Goal: Task Accomplishment & Management: Manage account settings

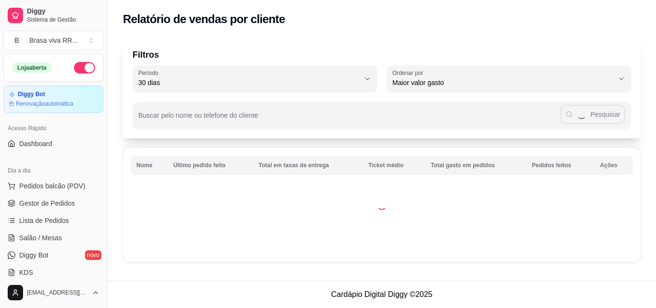
select select "30"
select select "HIGHEST_TOTAL_SPENT_WITH_ORDERS"
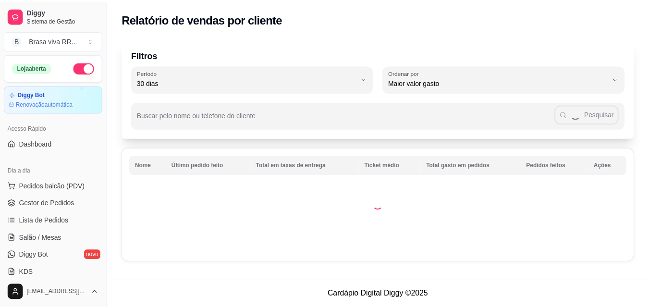
scroll to position [287, 0]
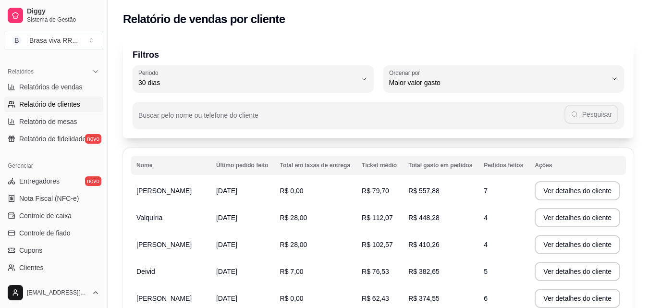
click at [47, 89] on span "Relatórios de vendas" at bounding box center [50, 87] width 63 height 10
select select "ALL"
select select "0"
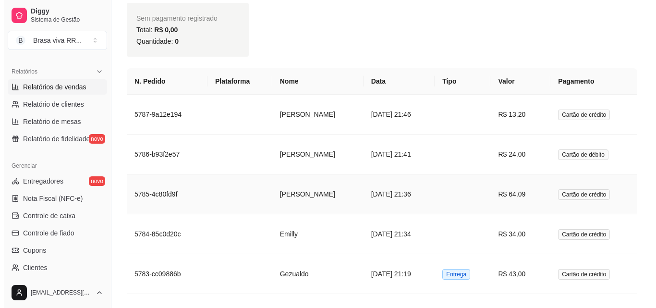
scroll to position [913, 0]
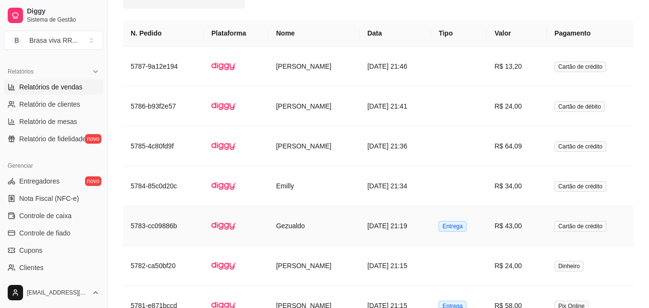
click at [298, 234] on td "Gezualdo" at bounding box center [314, 226] width 91 height 40
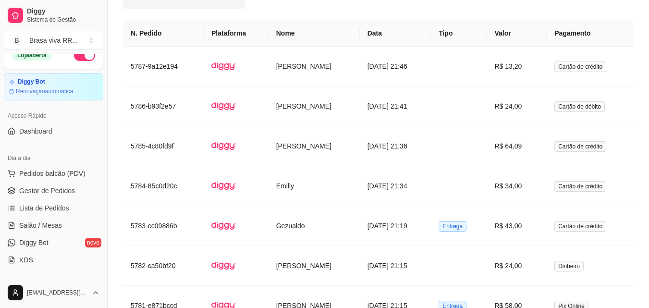
scroll to position [0, 0]
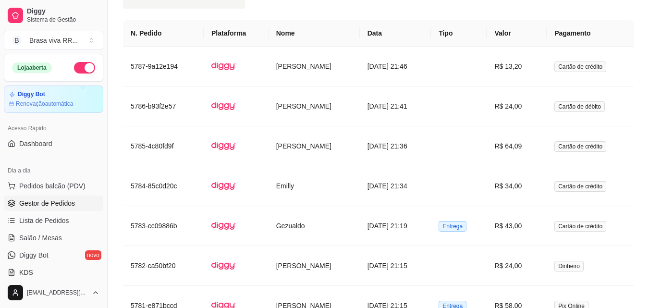
click at [47, 205] on span "Gestor de Pedidos" at bounding box center [47, 203] width 56 height 10
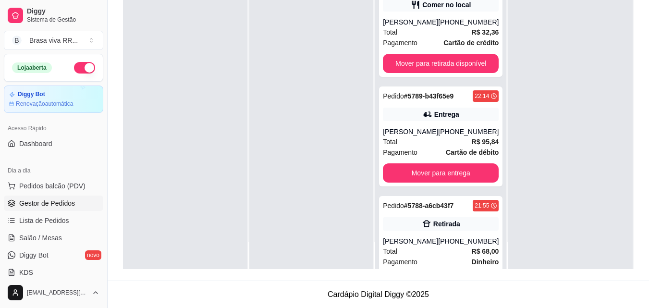
scroll to position [370, 0]
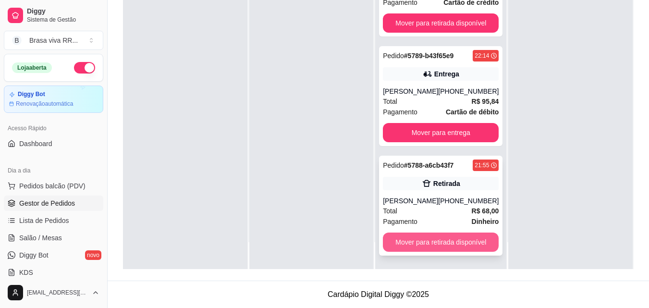
click at [420, 236] on button "Mover para retirada disponível" at bounding box center [441, 242] width 116 height 19
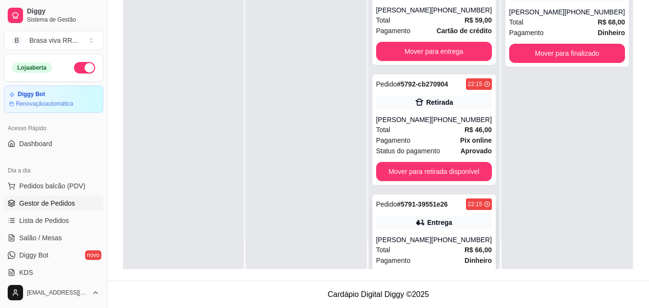
scroll to position [0, 0]
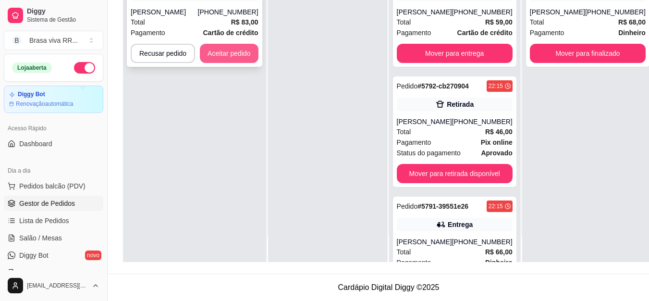
click at [230, 60] on button "Aceitar pedido" at bounding box center [229, 53] width 59 height 19
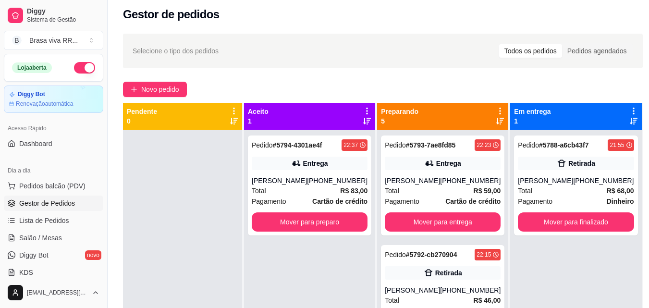
scroll to position [2, 0]
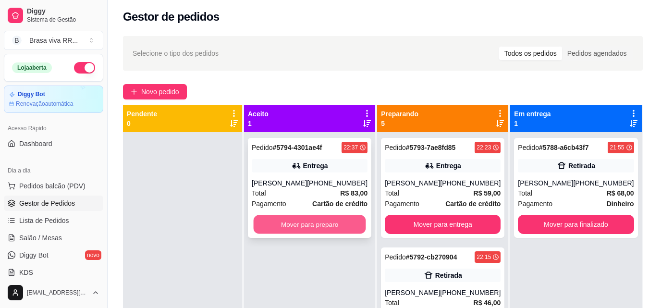
click at [286, 234] on button "Mover para preparo" at bounding box center [310, 224] width 112 height 19
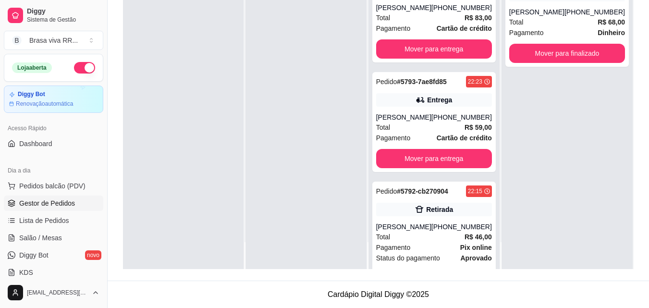
scroll to position [0, 0]
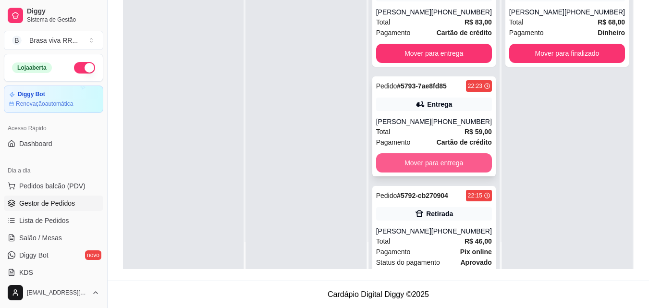
click at [415, 173] on button "Mover para entrega" at bounding box center [434, 162] width 116 height 19
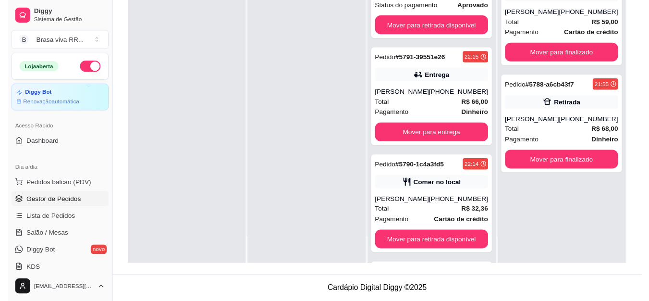
scroll to position [135, 0]
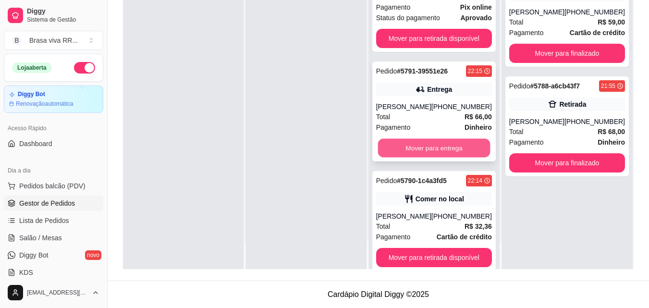
click at [414, 158] on button "Mover para entrega" at bounding box center [434, 148] width 112 height 19
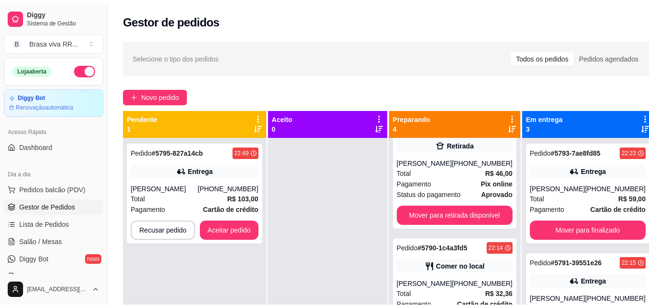
scroll to position [0, 0]
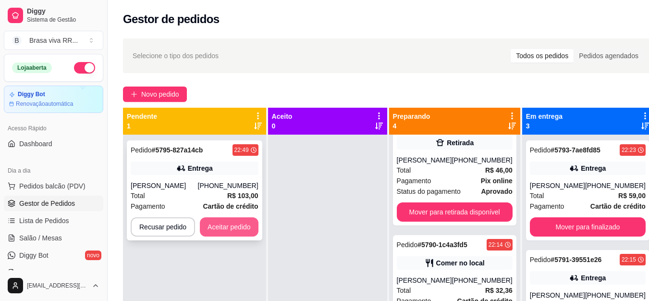
click at [231, 227] on button "Aceitar pedido" at bounding box center [229, 226] width 59 height 19
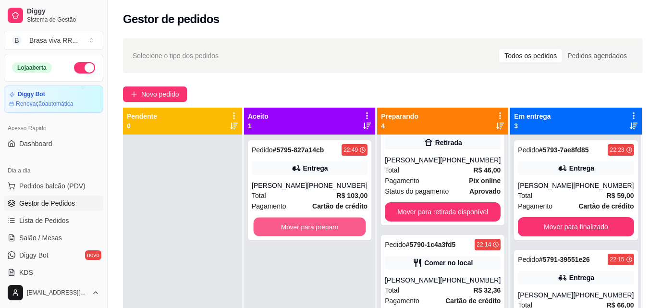
click at [296, 226] on button "Mover para preparo" at bounding box center [310, 227] width 112 height 19
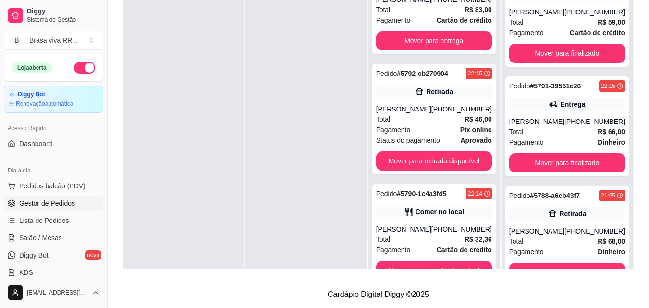
scroll to position [87, 0]
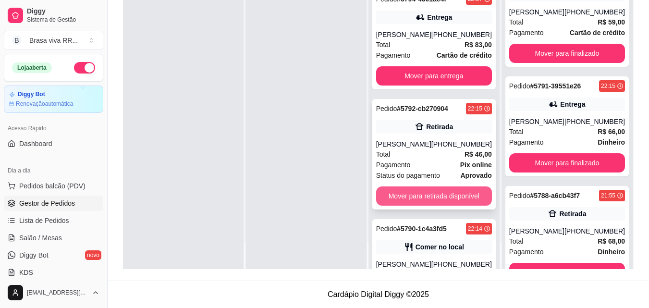
click at [412, 206] on button "Mover para retirada disponível" at bounding box center [434, 195] width 116 height 19
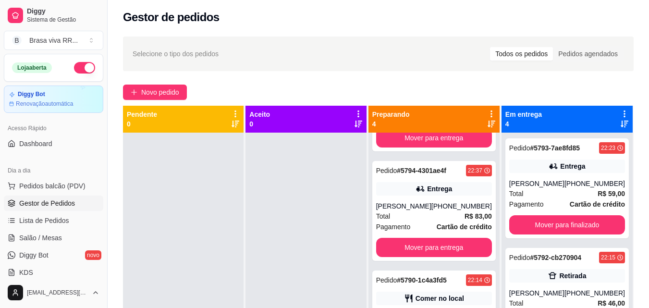
scroll to position [0, 0]
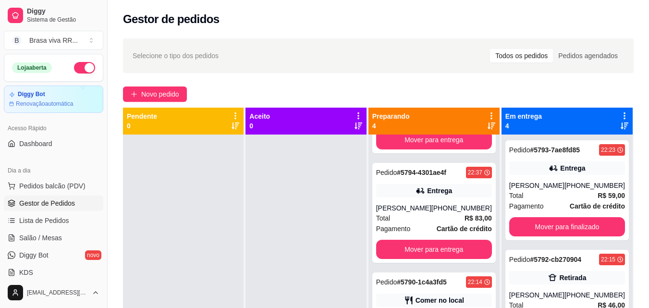
click at [75, 71] on button "button" at bounding box center [84, 68] width 21 height 12
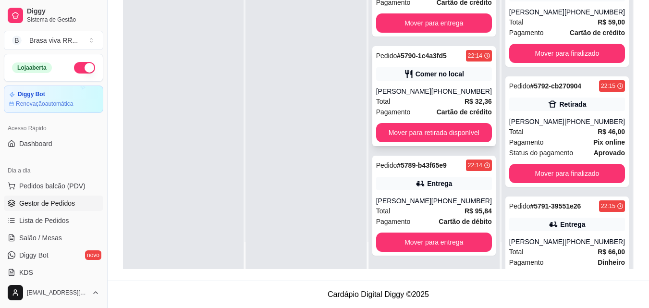
scroll to position [159, 0]
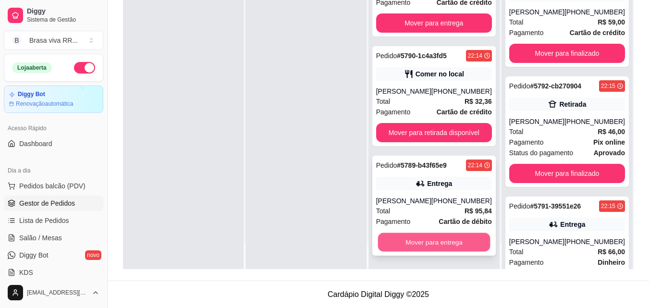
click at [409, 241] on button "Mover para entrega" at bounding box center [434, 242] width 112 height 19
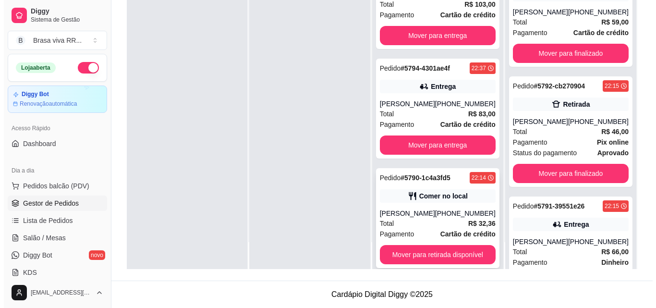
scroll to position [1, 0]
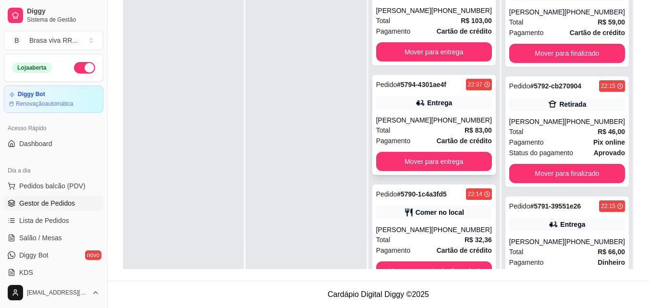
click at [427, 125] on div "[PERSON_NAME]" at bounding box center [403, 120] width 55 height 10
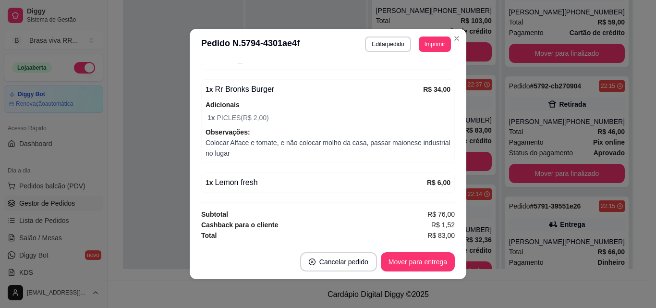
scroll to position [340, 0]
click at [408, 258] on button "Mover para entrega" at bounding box center [418, 262] width 72 height 19
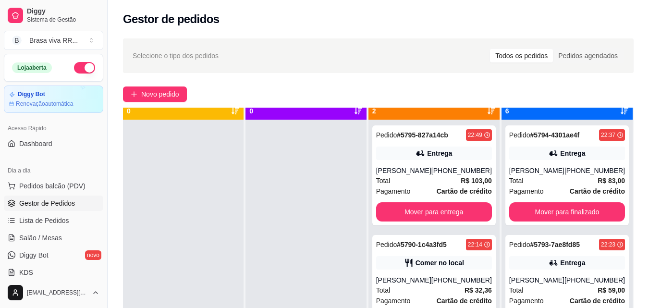
scroll to position [27, 0]
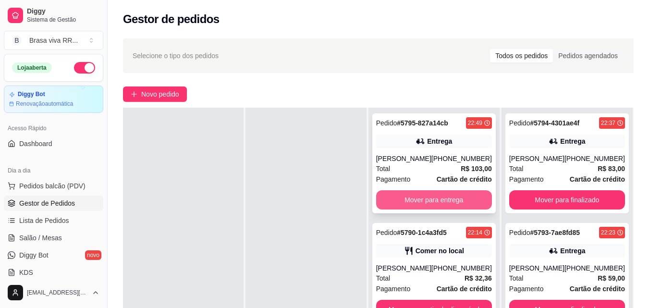
click at [439, 198] on button "Mover para entrega" at bounding box center [434, 199] width 116 height 19
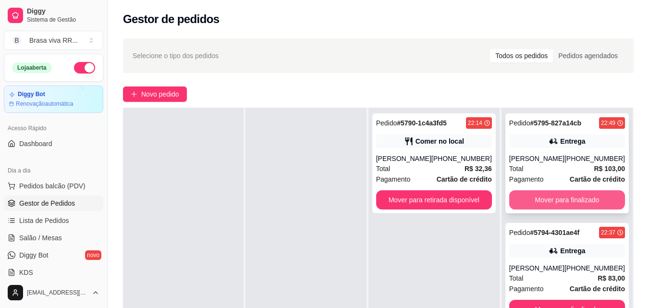
click at [568, 201] on button "Mover para finalizado" at bounding box center [567, 199] width 116 height 19
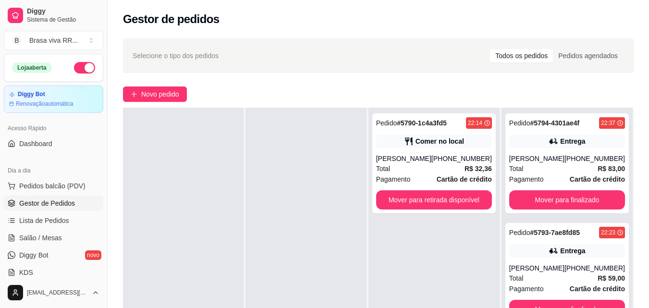
click at [568, 174] on div "Total R$ 83,00" at bounding box center [567, 168] width 116 height 11
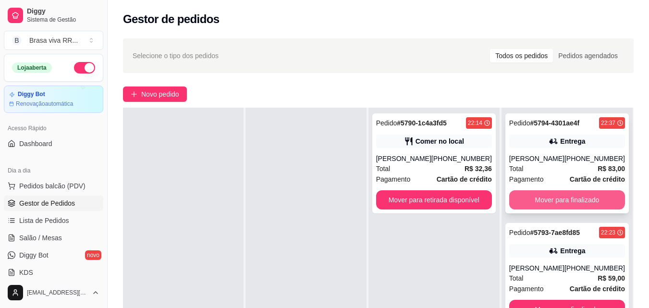
click at [523, 210] on button "Mover para finalizado" at bounding box center [567, 199] width 116 height 19
click at [527, 201] on button "Mover para finalizado" at bounding box center [567, 200] width 112 height 19
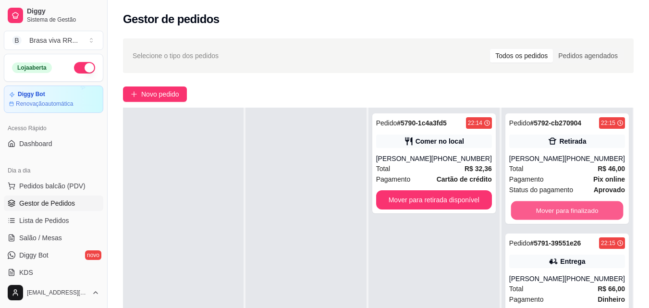
click at [526, 202] on button "Mover para finalizado" at bounding box center [567, 210] width 112 height 19
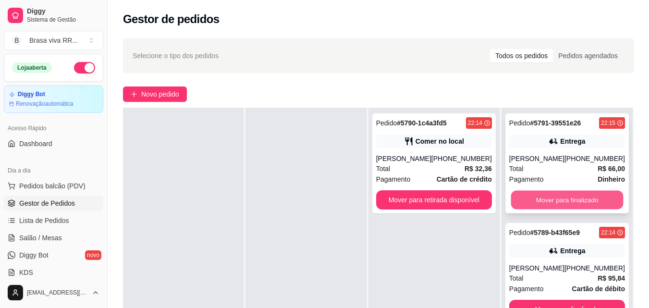
click at [527, 201] on button "Mover para finalizado" at bounding box center [567, 200] width 112 height 19
click at [528, 201] on button "Mover para finalizado" at bounding box center [567, 200] width 112 height 19
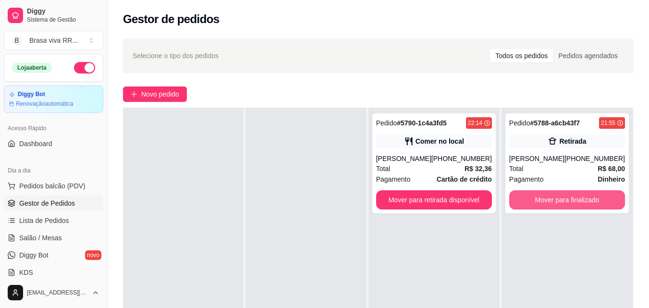
click at [528, 201] on button "Mover para finalizado" at bounding box center [567, 199] width 116 height 19
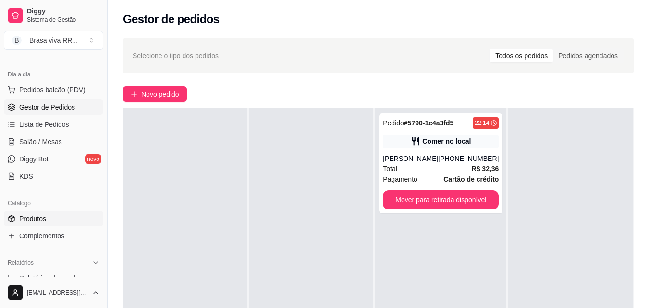
scroll to position [144, 0]
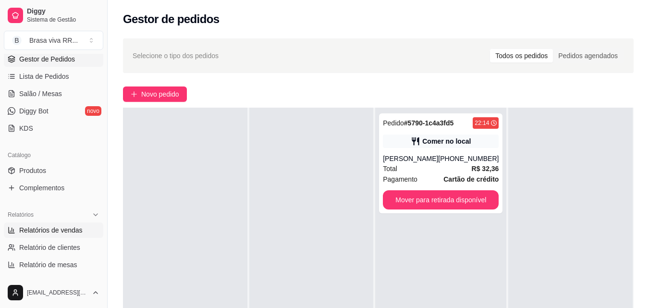
click at [75, 233] on span "Relatórios de vendas" at bounding box center [50, 230] width 63 height 10
select select "ALL"
select select "0"
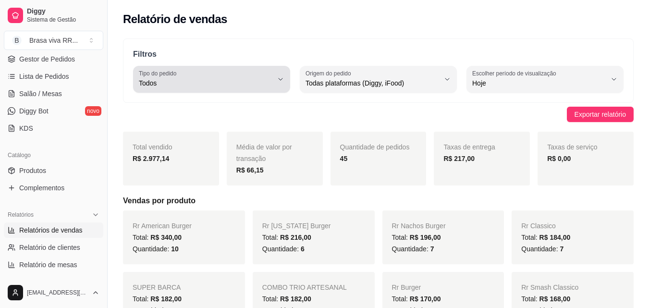
click at [204, 76] on div "Todos" at bounding box center [206, 79] width 134 height 19
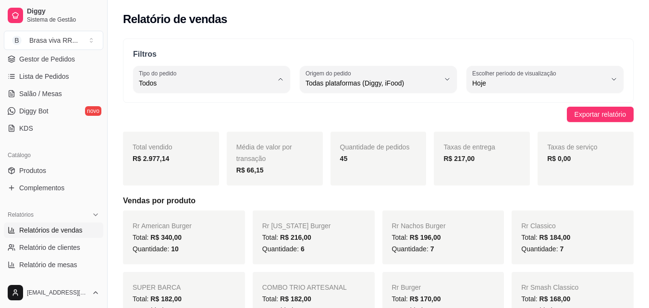
click at [203, 116] on li "Entrega" at bounding box center [212, 121] width 144 height 15
type input "DELIVERY"
select select "DELIVERY"
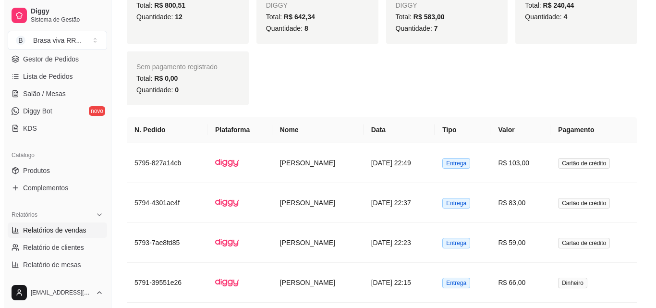
scroll to position [817, 0]
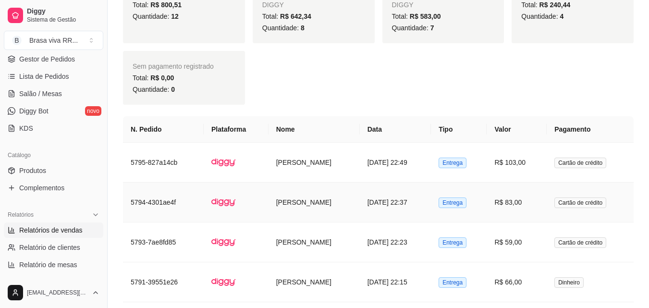
click at [321, 205] on td "[PERSON_NAME]" at bounding box center [314, 203] width 91 height 40
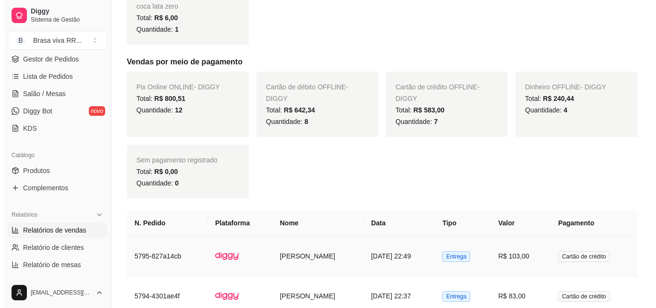
scroll to position [721, 0]
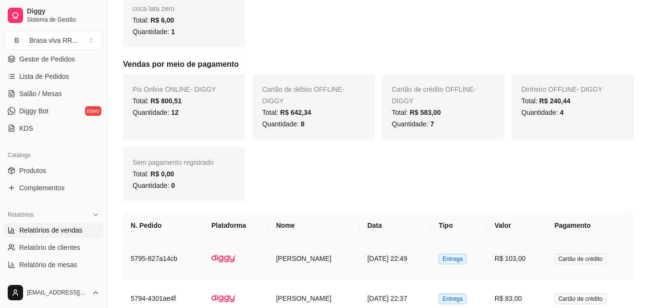
click at [273, 257] on td "[PERSON_NAME]" at bounding box center [314, 259] width 91 height 40
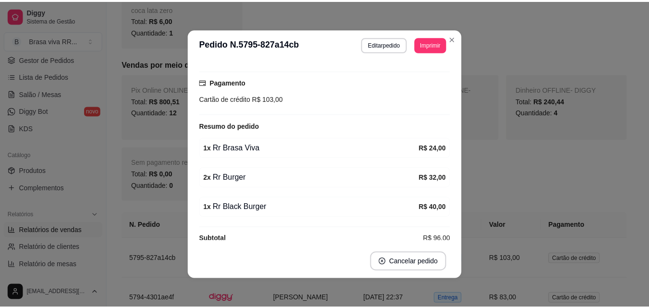
scroll to position [244, 0]
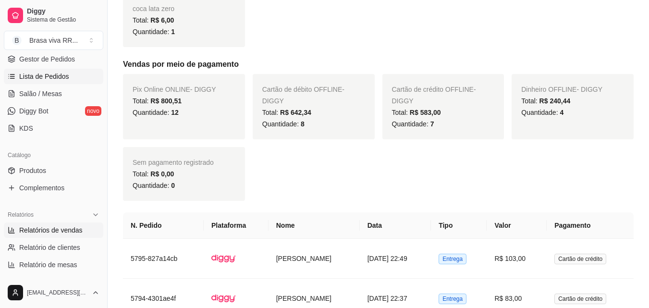
click at [54, 73] on span "Lista de Pedidos" at bounding box center [44, 77] width 50 height 10
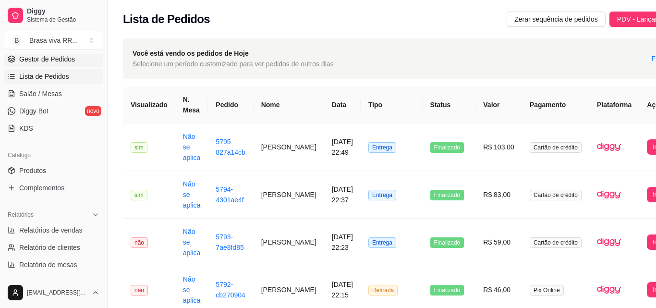
click at [56, 62] on span "Gestor de Pedidos" at bounding box center [47, 59] width 56 height 10
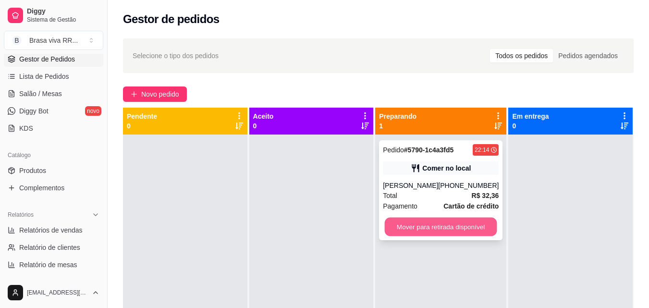
click at [447, 222] on button "Mover para retirada disponível" at bounding box center [441, 227] width 112 height 19
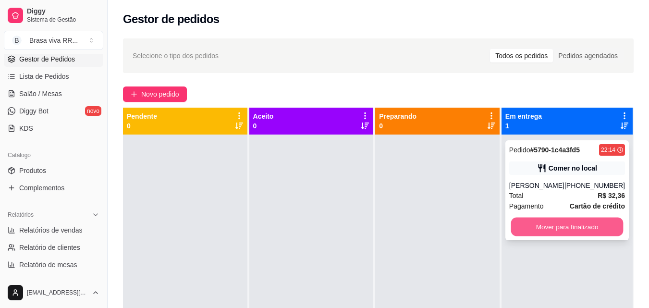
click at [558, 225] on button "Mover para finalizado" at bounding box center [567, 227] width 112 height 19
click at [558, 225] on button "Mover para finalizado" at bounding box center [567, 226] width 116 height 19
